Goal: Task Accomplishment & Management: Manage account settings

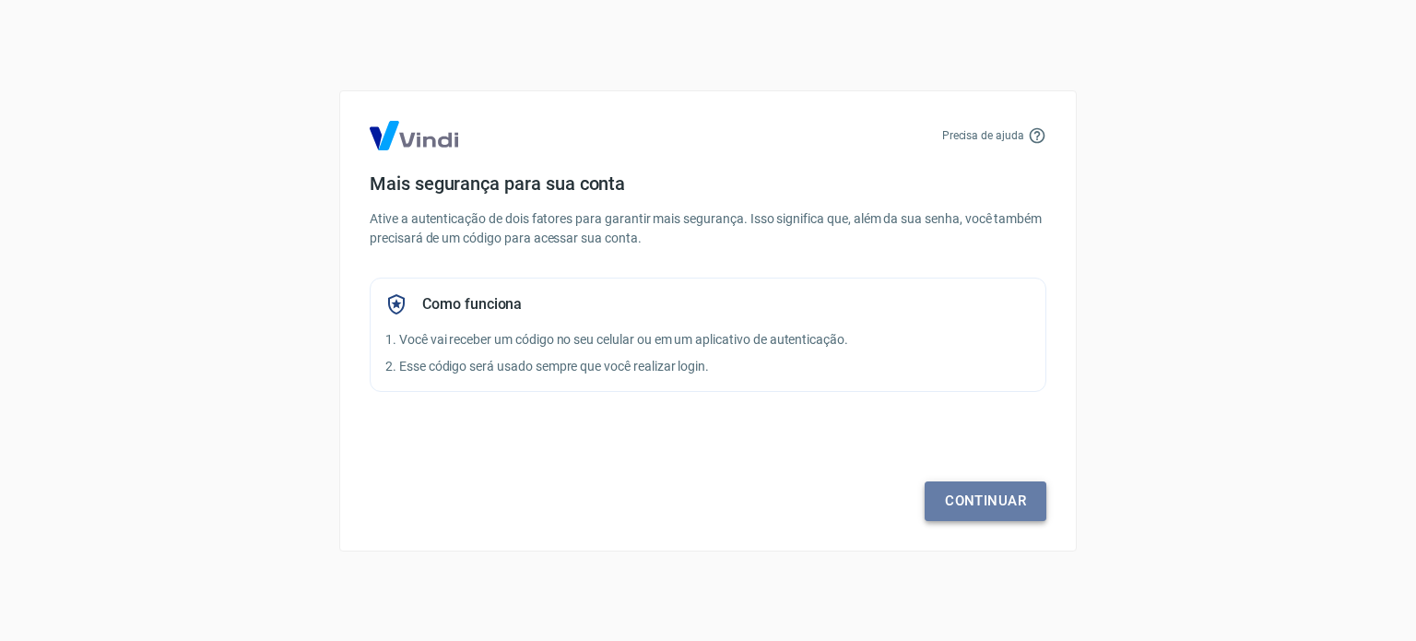
click at [1007, 488] on link "Continuar" at bounding box center [986, 500] width 122 height 39
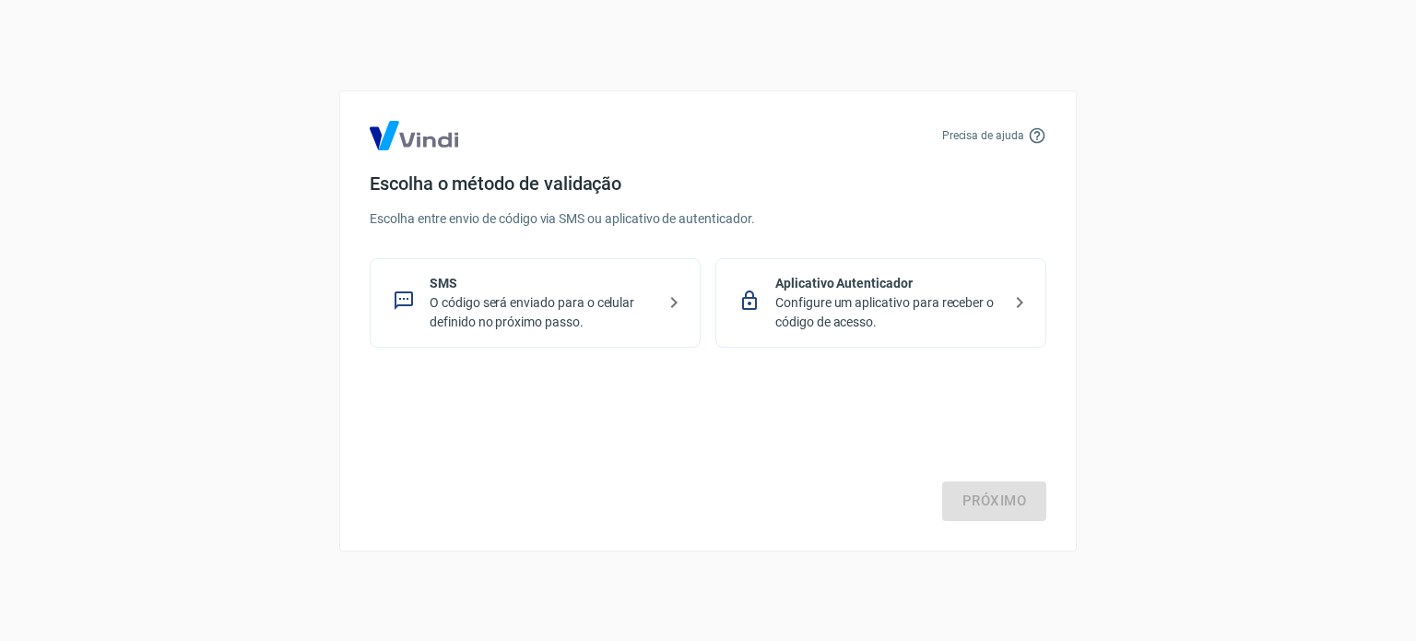
click at [497, 274] on p "SMS" at bounding box center [543, 283] width 226 height 19
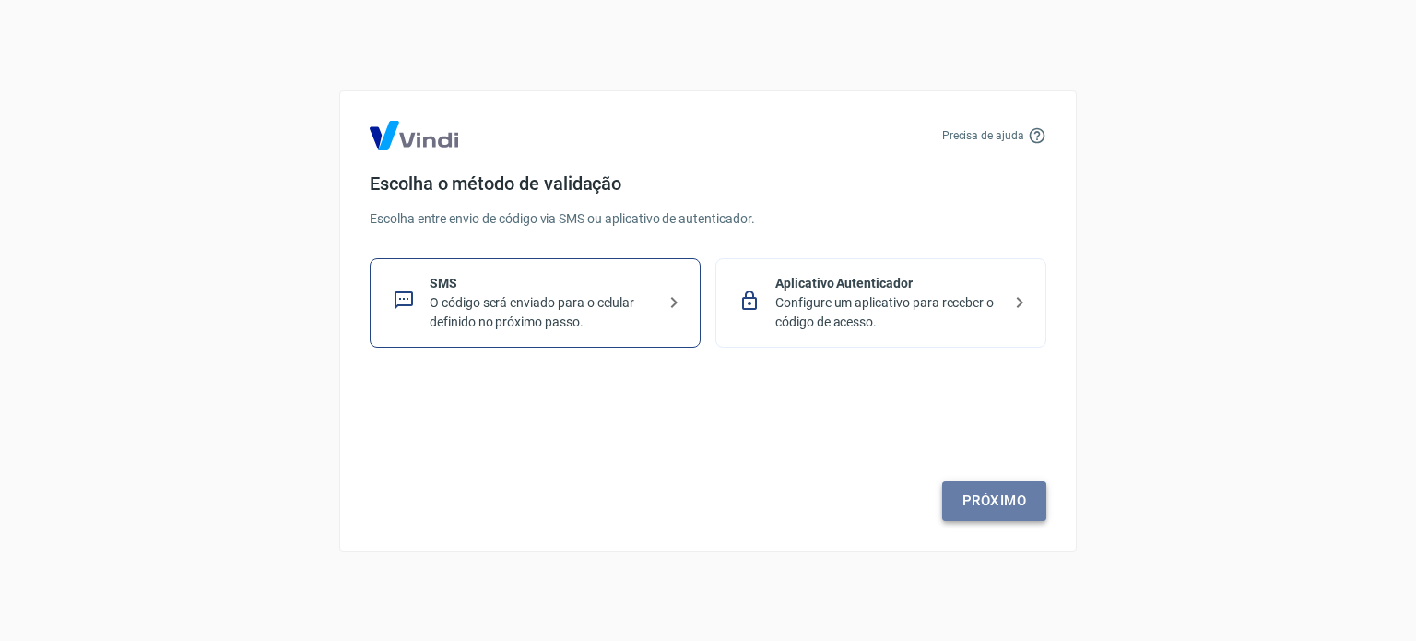
click at [1008, 508] on link "Próximo" at bounding box center [994, 500] width 104 height 39
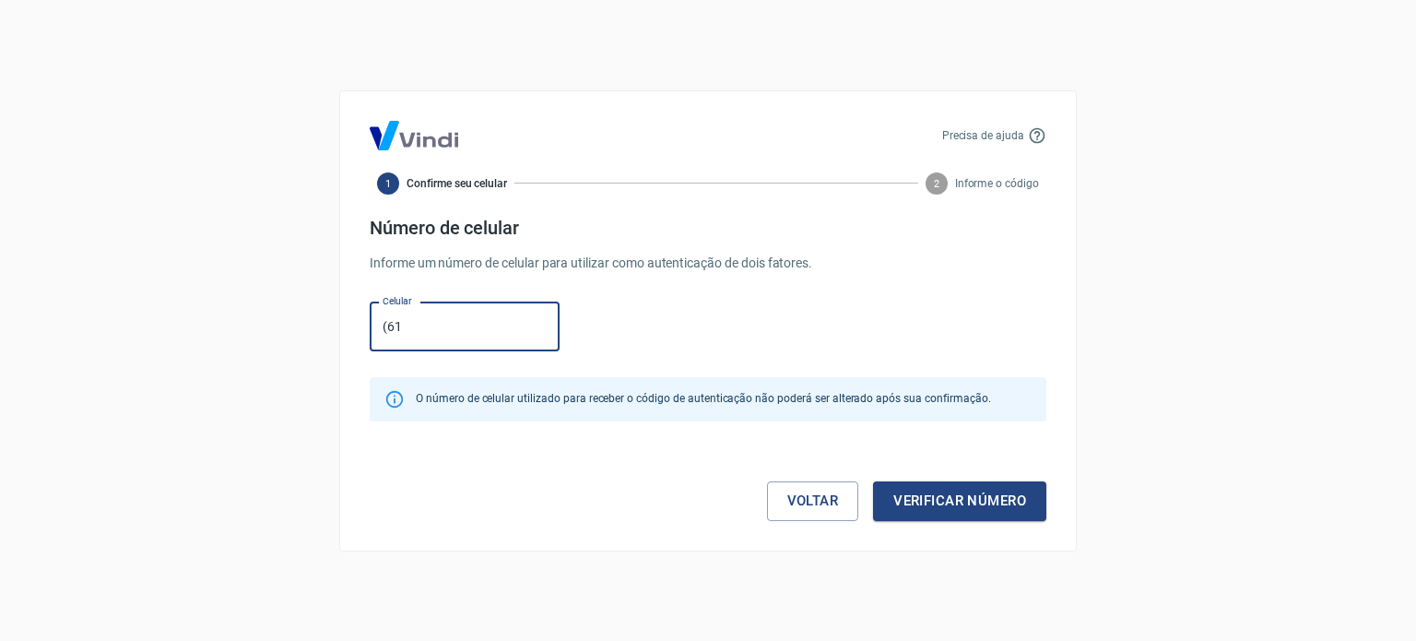
type input "[PHONE_NUMBER]"
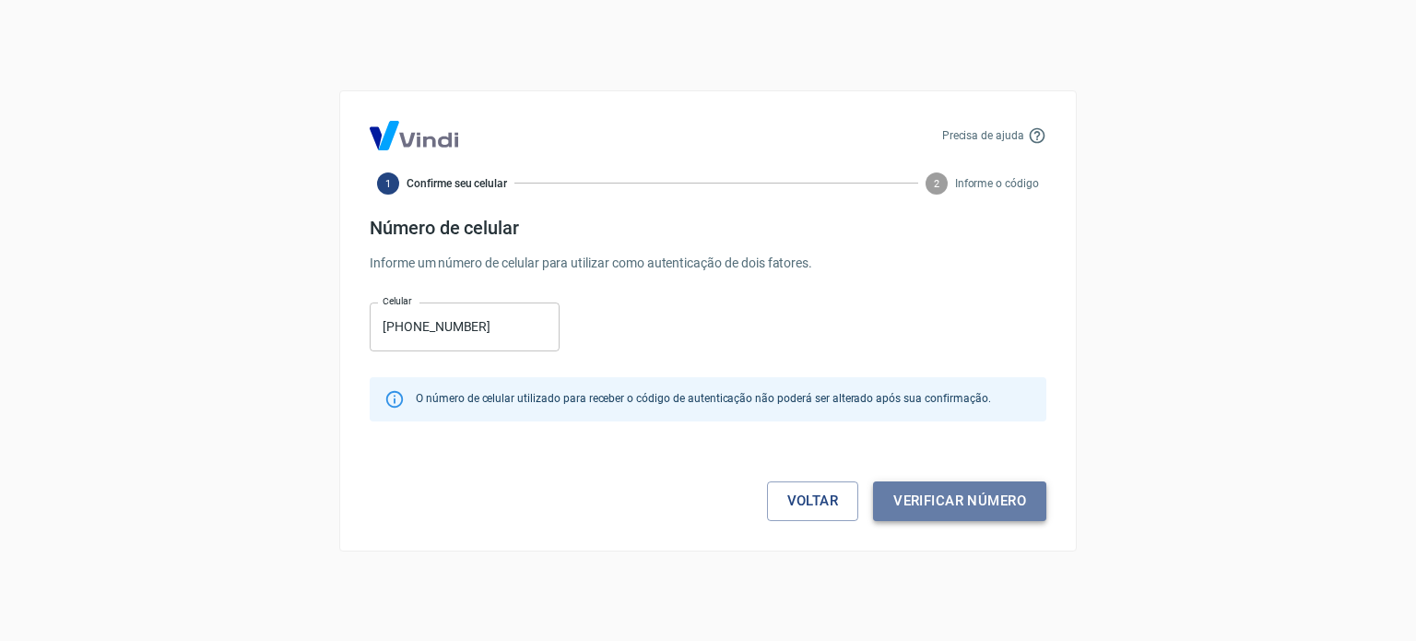
click at [962, 508] on button "Verificar número" at bounding box center [959, 500] width 173 height 39
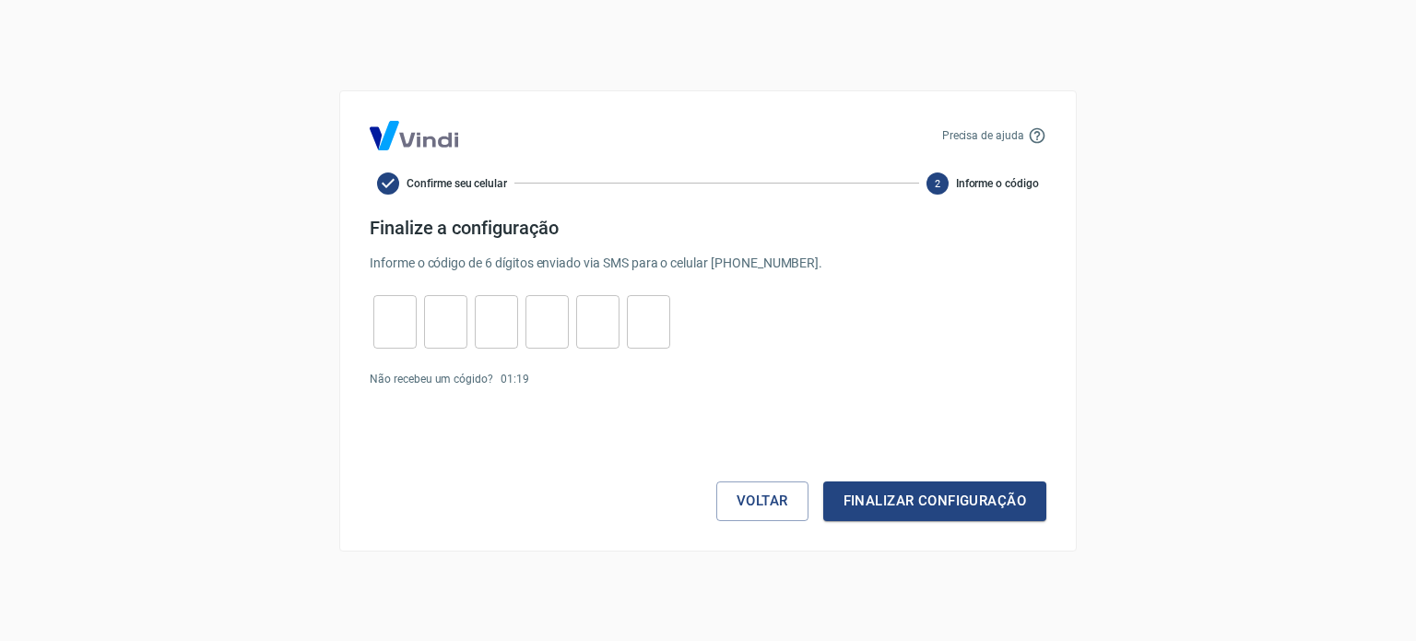
click at [412, 309] on input "tel" at bounding box center [394, 321] width 43 height 40
type input "5"
type input "3"
type input "7"
type input "8"
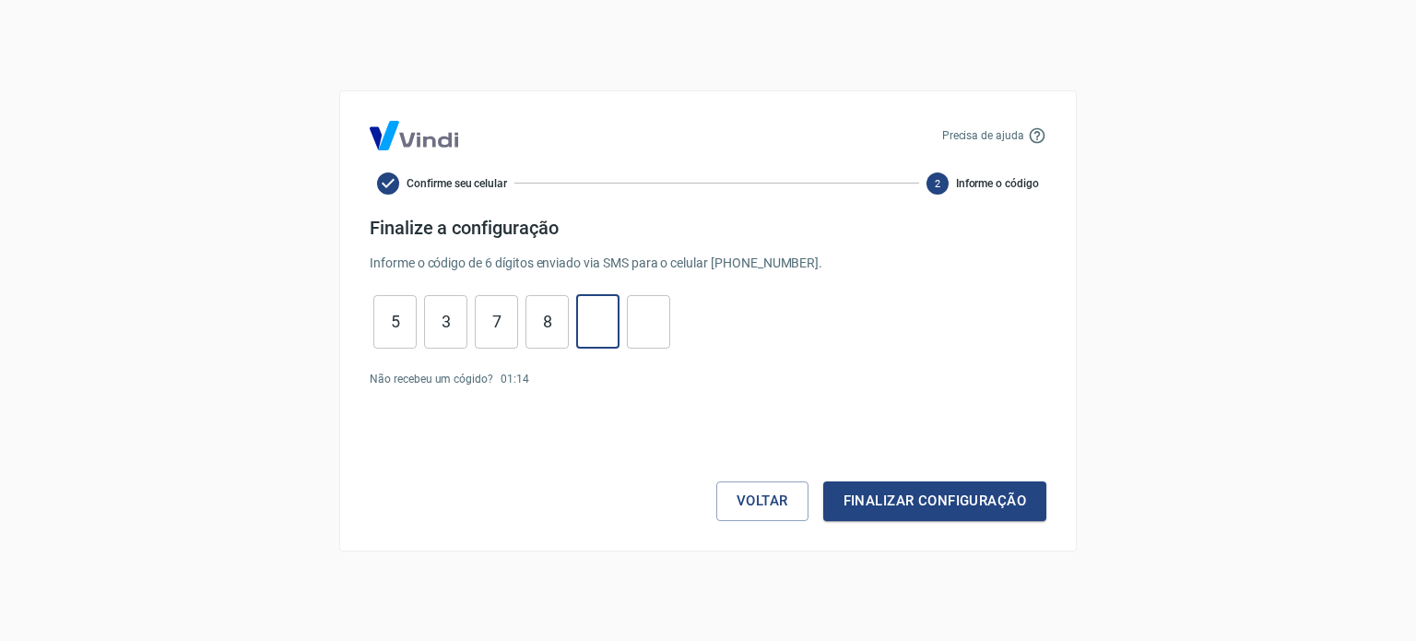
type input "7"
type input "5"
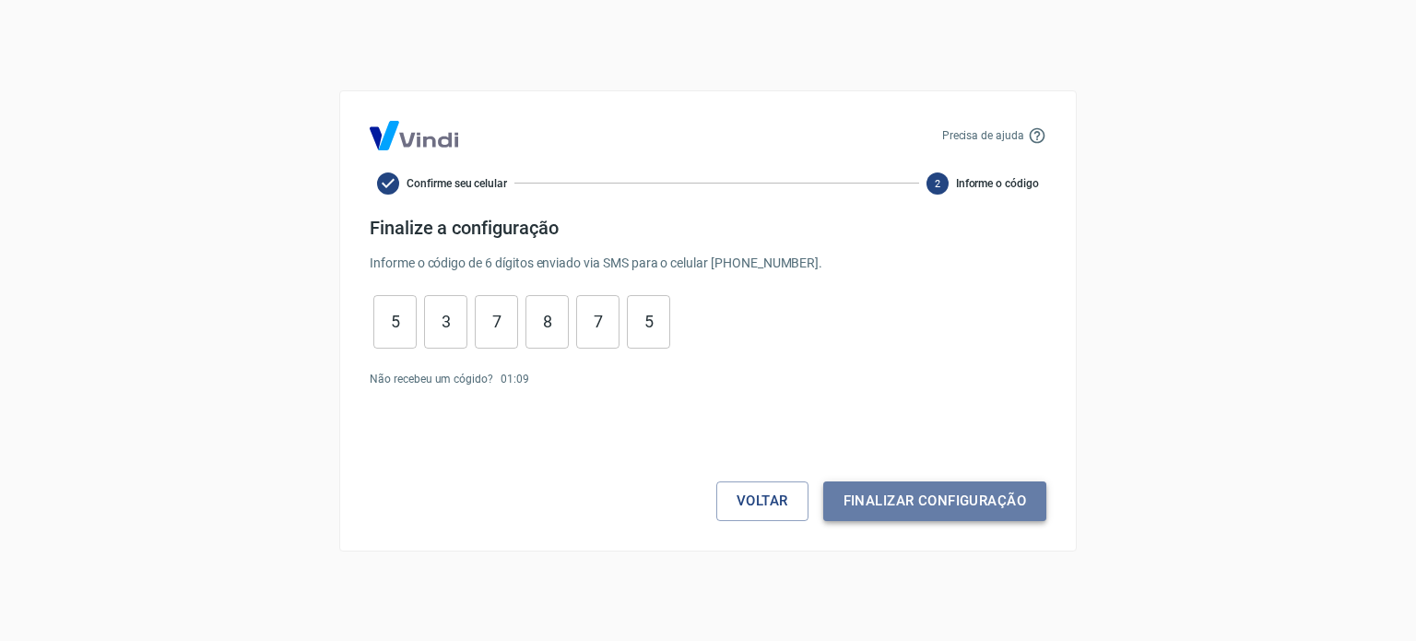
click at [956, 497] on button "Finalizar configuração" at bounding box center [934, 500] width 223 height 39
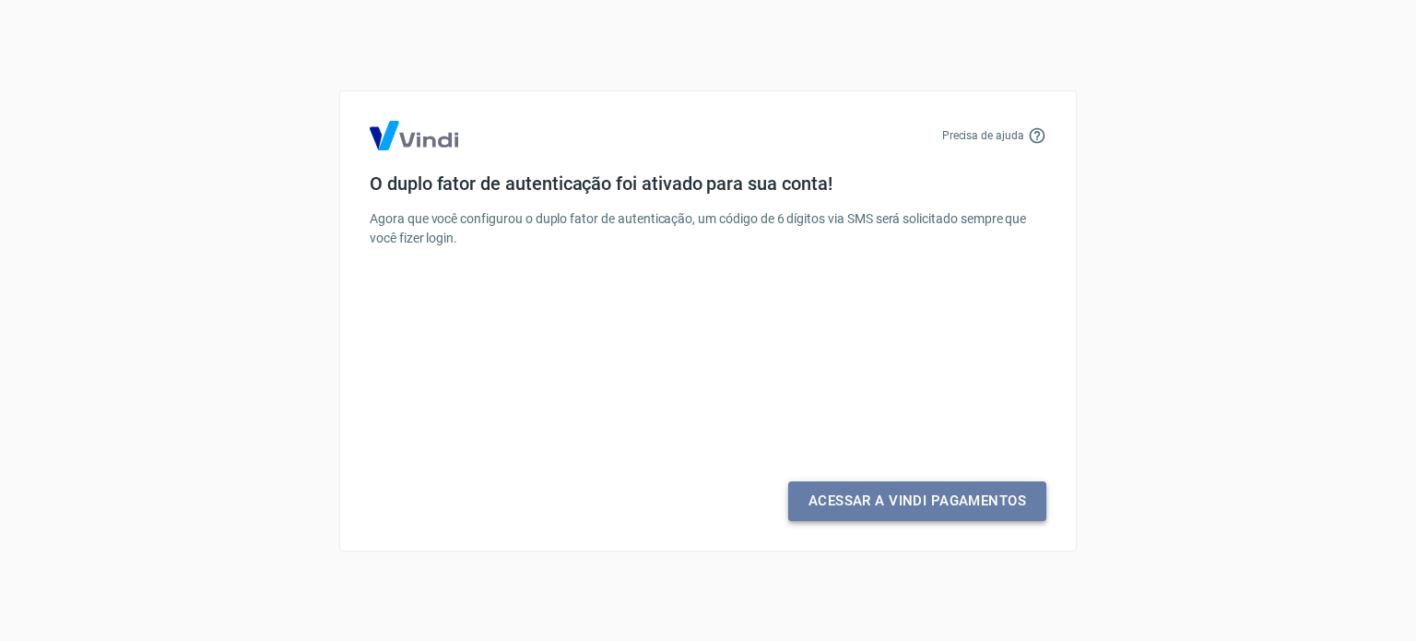
click at [956, 497] on link "Acessar a Vindi Pagamentos" at bounding box center [917, 500] width 258 height 39
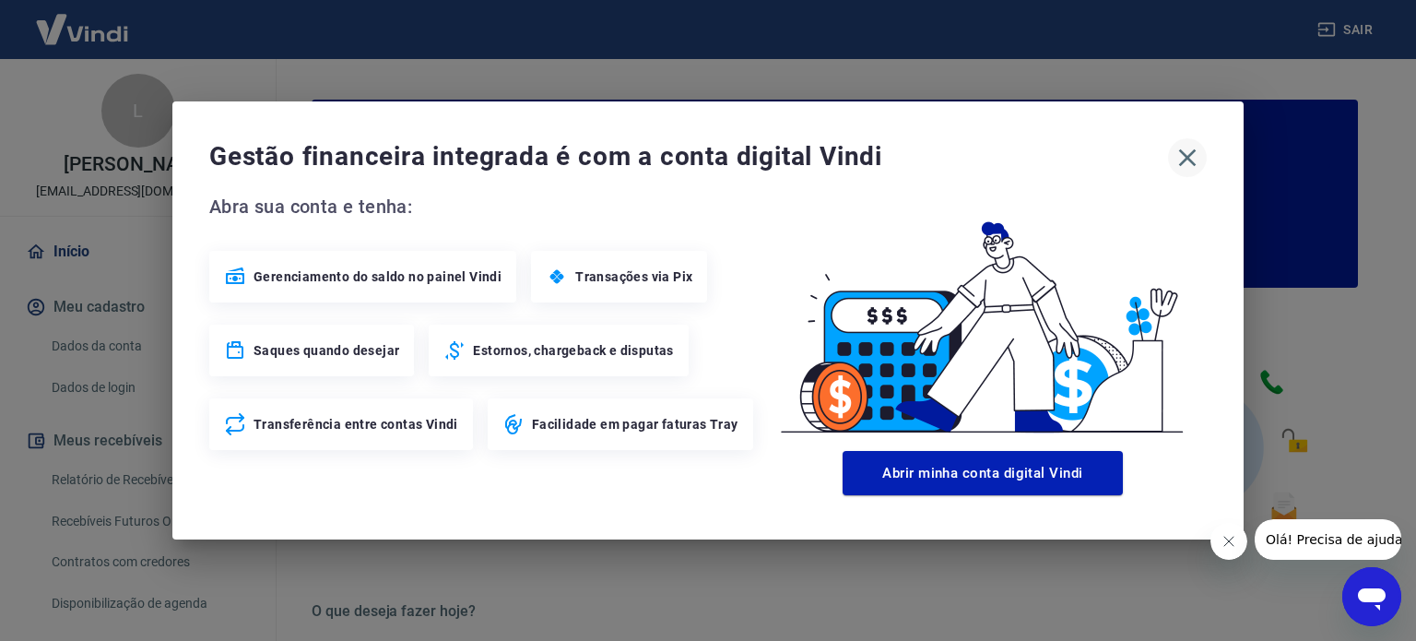
click at [1198, 162] on icon "button" at bounding box center [1186, 157] width 29 height 29
